Goal: Check status: Check status

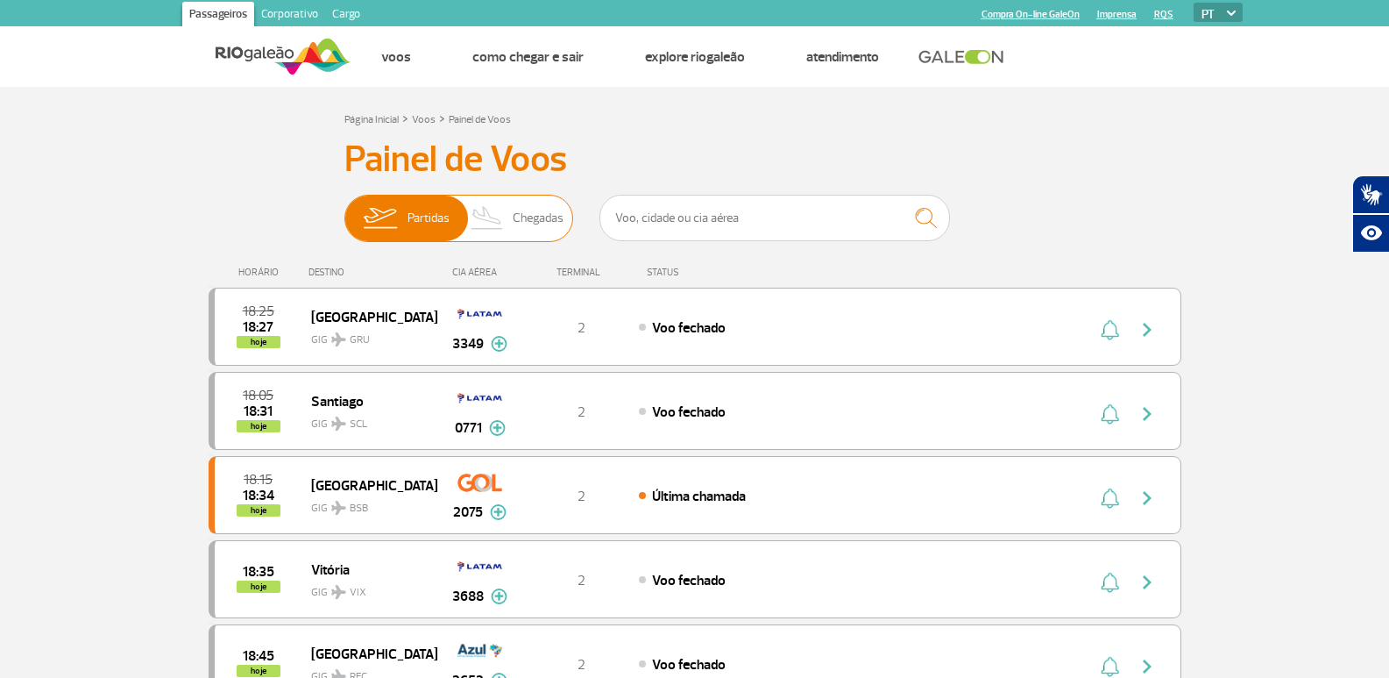
click at [504, 216] on img at bounding box center [488, 218] width 52 height 46
click at [344, 209] on input "Partidas Chegadas" at bounding box center [344, 209] width 0 height 0
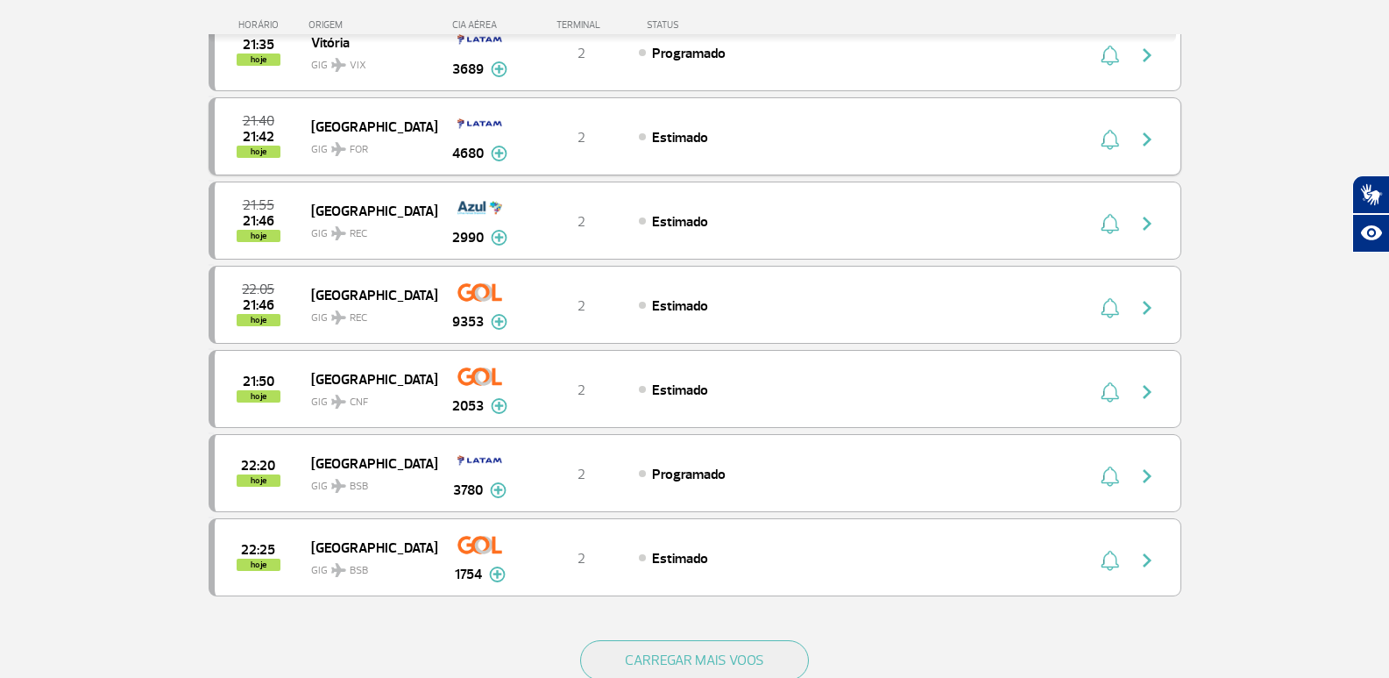
scroll to position [1402, 0]
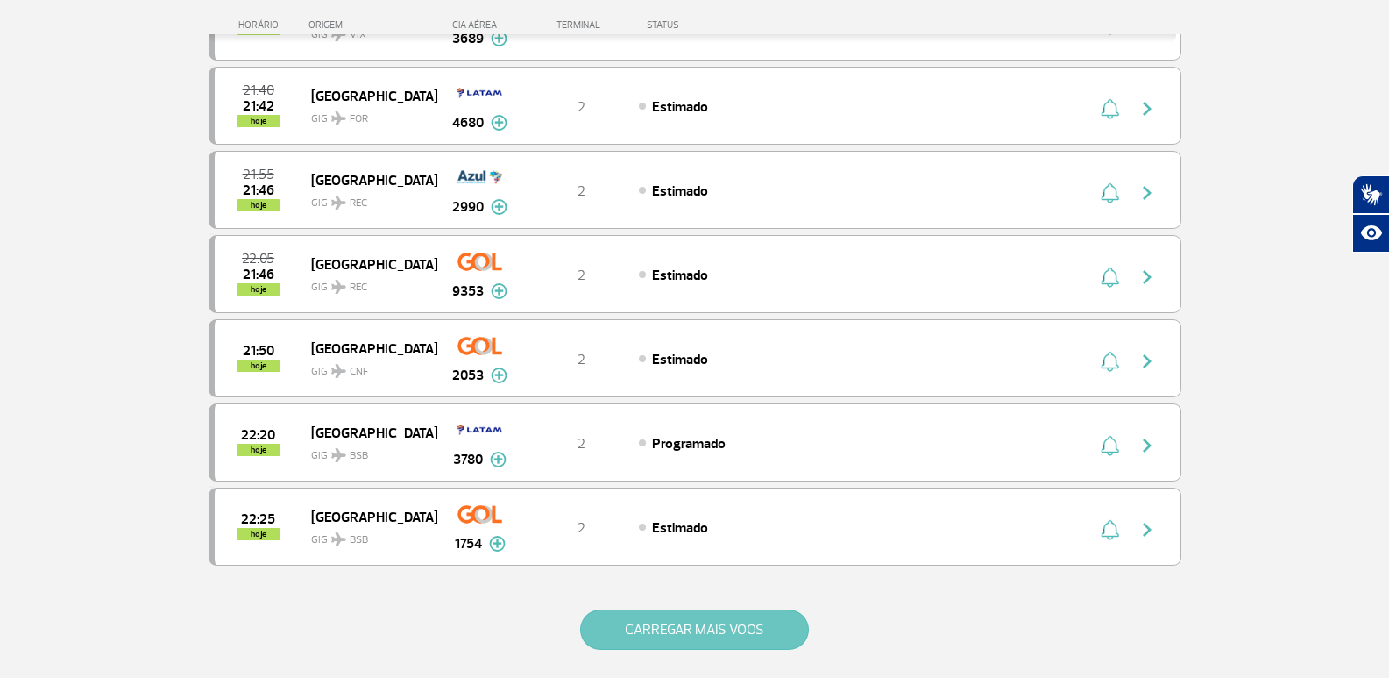
click at [621, 616] on button "CARREGAR MAIS VOOS" at bounding box center [694, 629] width 229 height 40
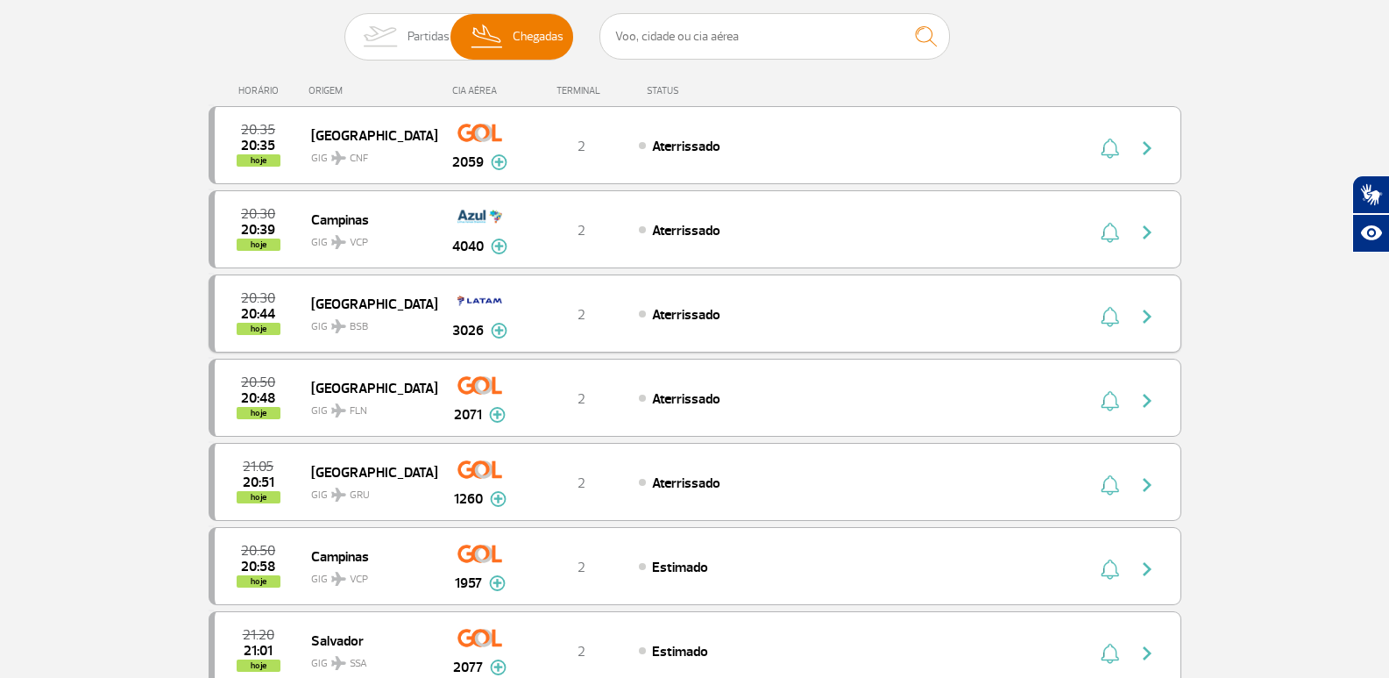
scroll to position [175, 0]
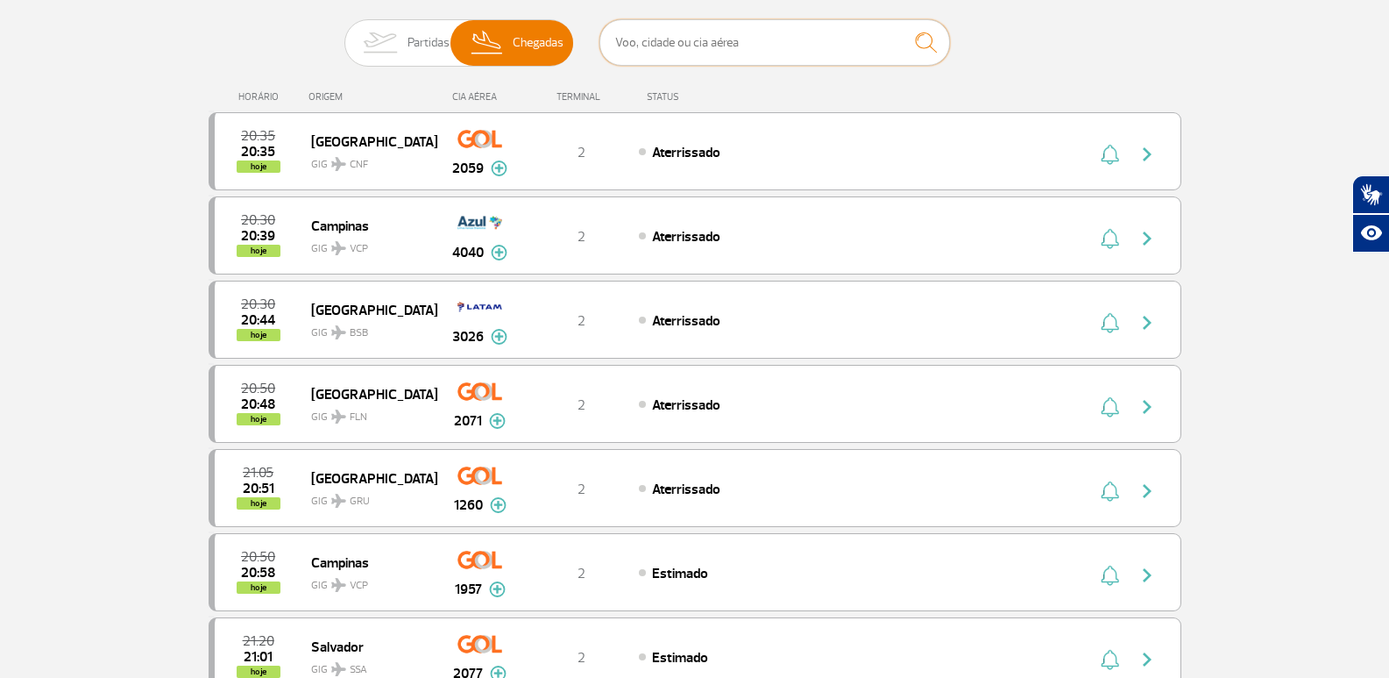
click at [678, 39] on input "text" at bounding box center [775, 42] width 351 height 46
type input "1957"
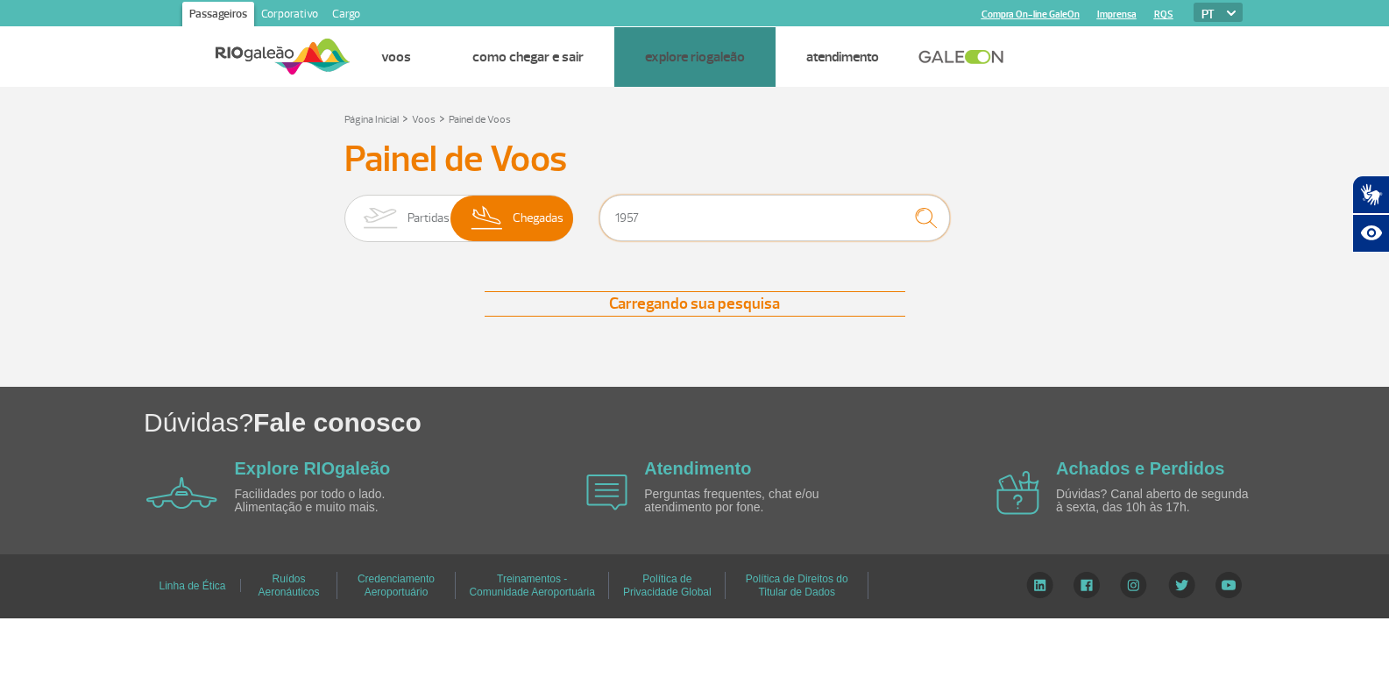
scroll to position [0, 0]
